Goal: Task Accomplishment & Management: Manage account settings

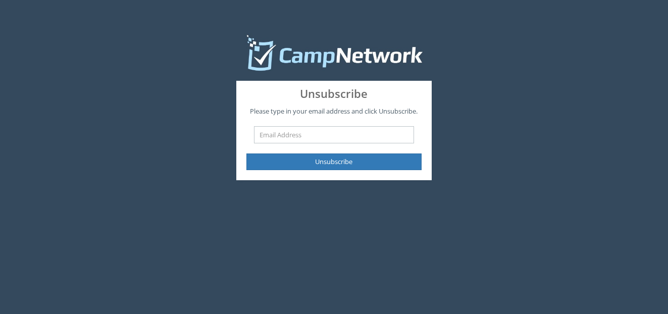
click at [317, 135] on input "text" at bounding box center [334, 134] width 161 height 17
type input "[EMAIL_ADDRESS][DOMAIN_NAME]"
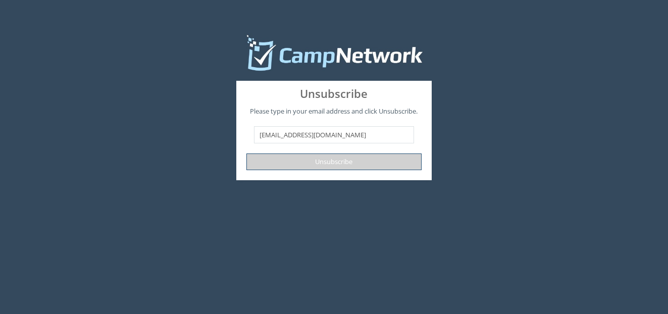
click at [309, 165] on button "Unsubscribe" at bounding box center [334, 161] width 176 height 17
